Goal: Use online tool/utility

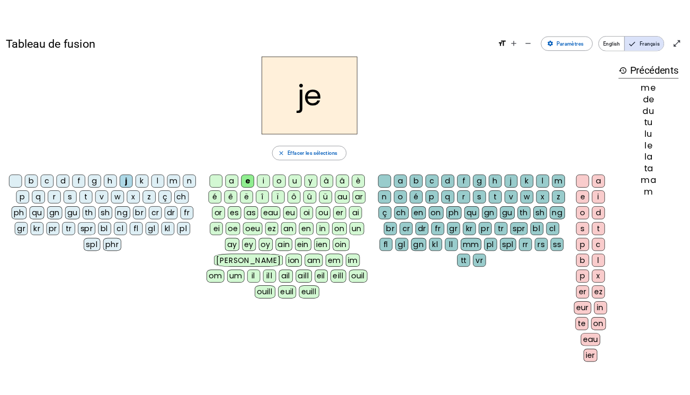
scroll to position [8, 0]
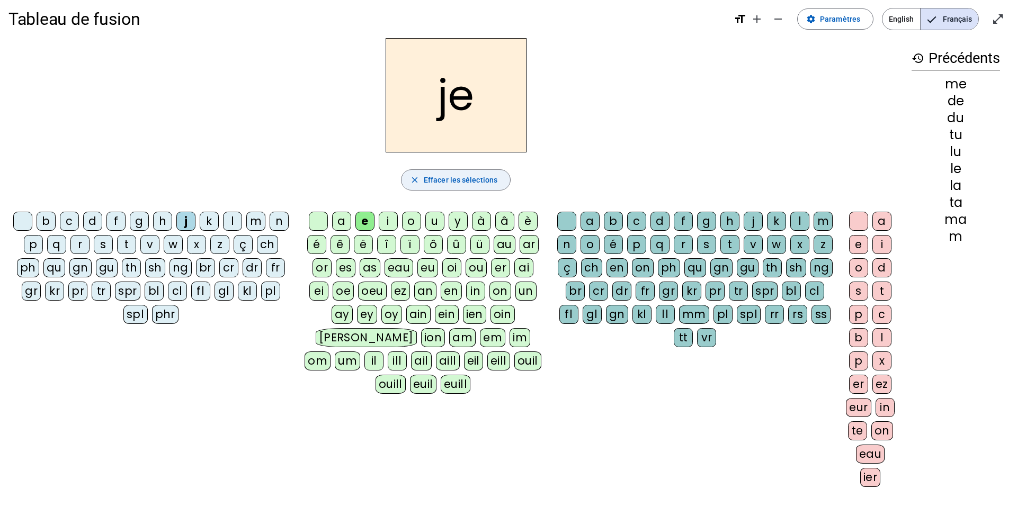
click at [470, 176] on span "Effacer les sélections" at bounding box center [461, 180] width 74 height 13
click at [127, 243] on div "t" at bounding box center [126, 244] width 19 height 19
click at [342, 220] on div "a" at bounding box center [341, 221] width 19 height 19
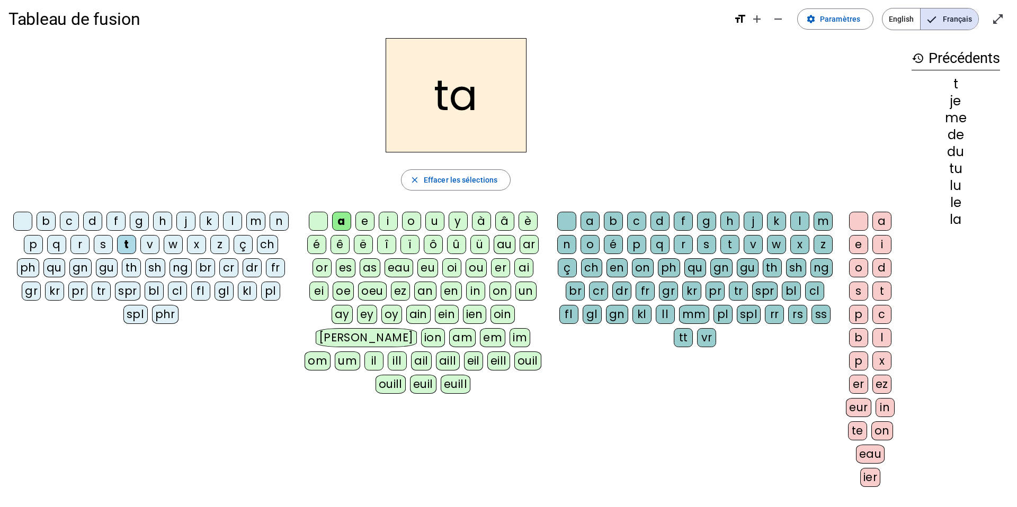
click at [68, 218] on div "c" at bounding box center [69, 221] width 19 height 19
click at [129, 244] on div "t" at bounding box center [126, 244] width 19 height 19
click at [633, 219] on div "c" at bounding box center [636, 221] width 19 height 19
click at [489, 176] on span "Effacer les sélections" at bounding box center [461, 180] width 74 height 13
click at [124, 245] on div "t" at bounding box center [126, 244] width 19 height 19
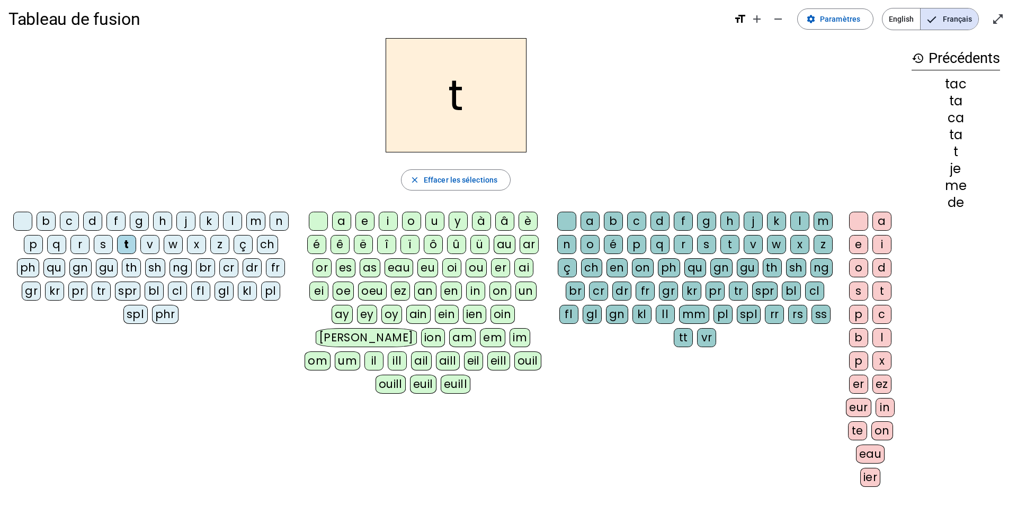
click at [368, 215] on div "e" at bounding box center [364, 221] width 19 height 19
click at [181, 217] on div "j" at bounding box center [185, 221] width 19 height 19
click at [93, 215] on div "d" at bounding box center [92, 221] width 19 height 19
click at [264, 221] on div "m" at bounding box center [255, 221] width 19 height 19
click at [338, 219] on div "a" at bounding box center [341, 221] width 19 height 19
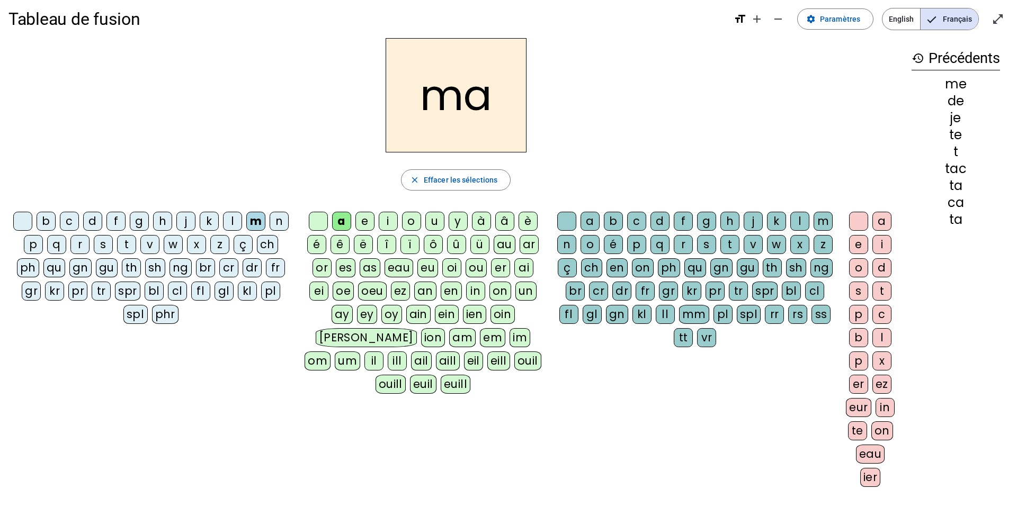
click at [229, 218] on div "l" at bounding box center [232, 221] width 19 height 19
click at [644, 218] on div "c" at bounding box center [636, 221] width 19 height 19
